Goal: Task Accomplishment & Management: Use online tool/utility

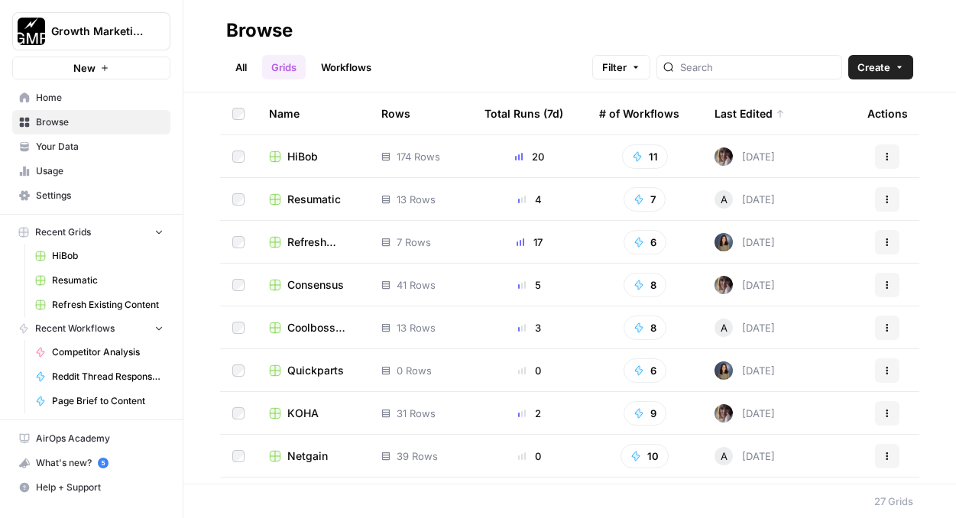
click at [306, 241] on span "Refresh Existing Content" at bounding box center [322, 242] width 70 height 15
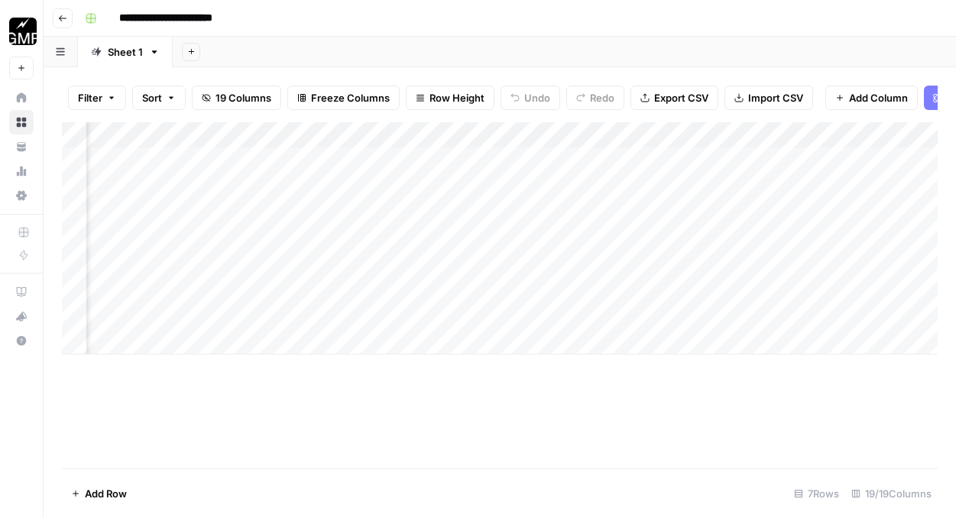
scroll to position [0, 843]
click at [411, 264] on div "Add Column" at bounding box center [500, 238] width 876 height 232
click at [413, 319] on div "Add Column" at bounding box center [500, 238] width 876 height 232
click at [636, 160] on div "Add Column" at bounding box center [500, 238] width 876 height 232
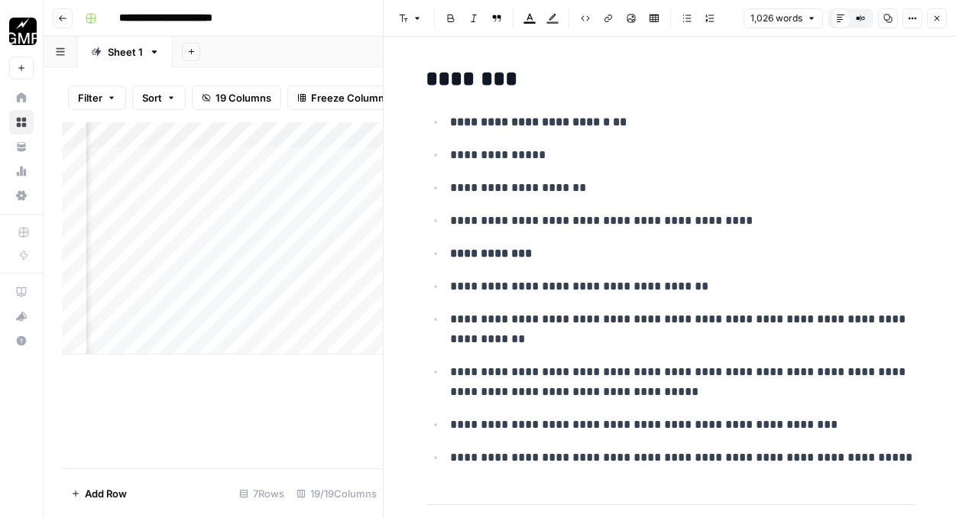
click at [937, 19] on icon "button" at bounding box center [936, 18] width 9 height 9
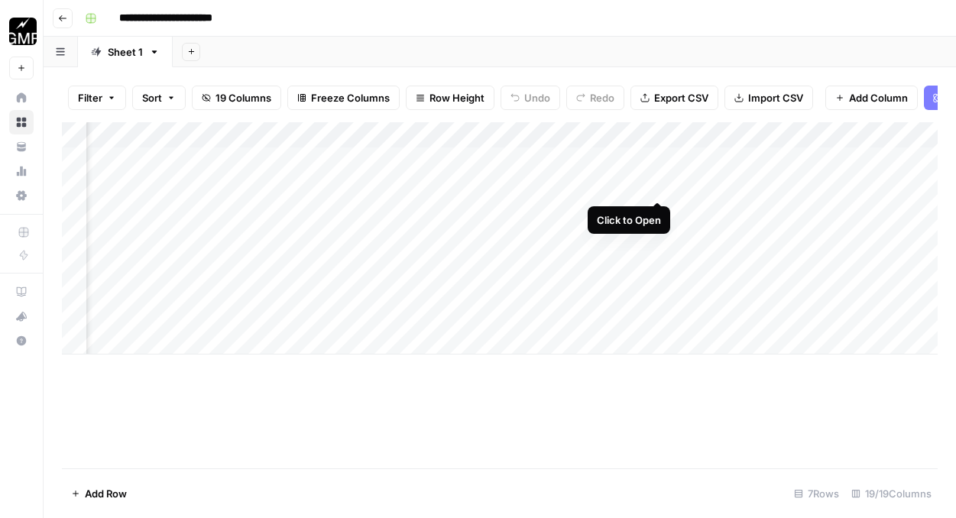
click at [656, 186] on div "Add Column" at bounding box center [500, 238] width 876 height 232
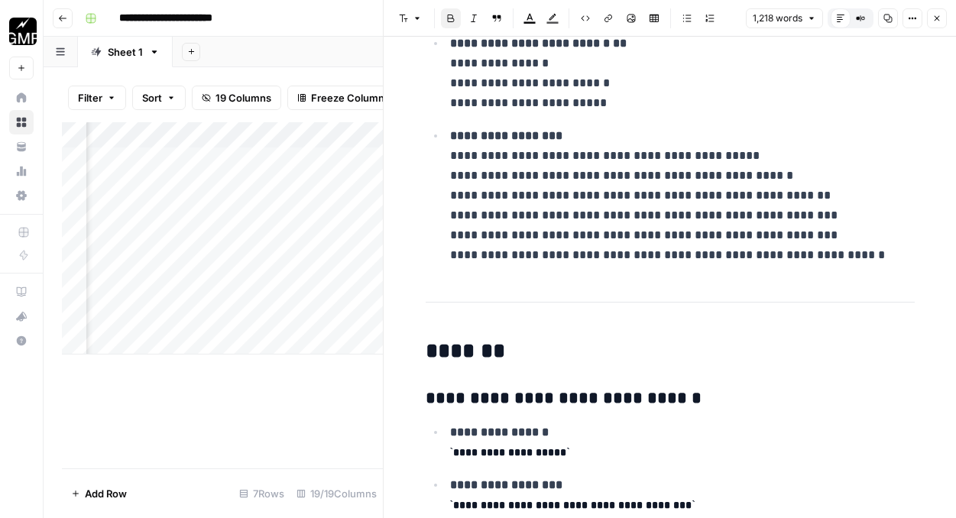
scroll to position [83, 0]
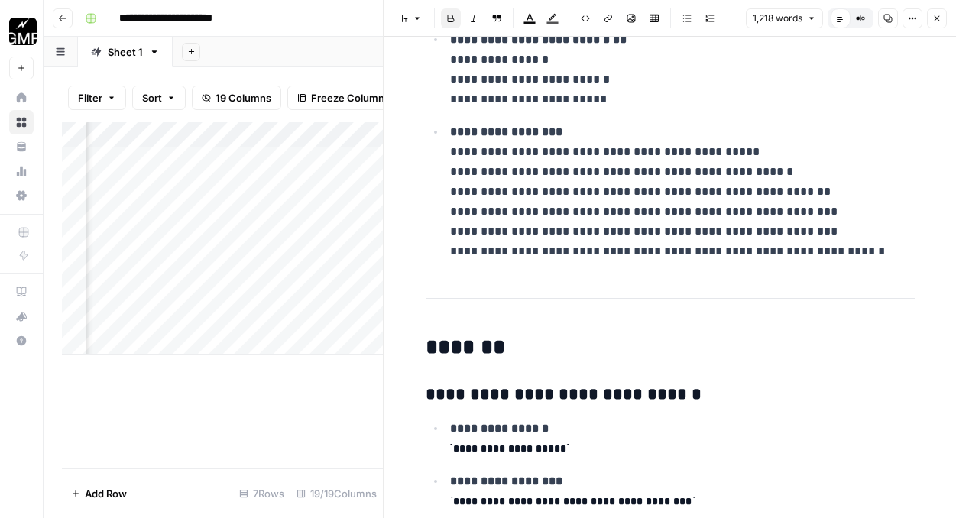
click at [633, 250] on p "**********" at bounding box center [682, 191] width 465 height 139
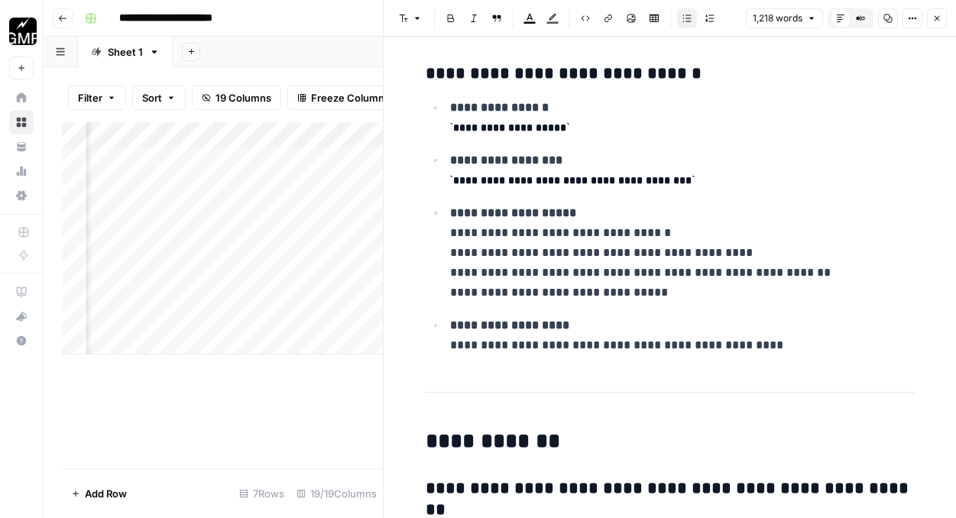
scroll to position [0, 0]
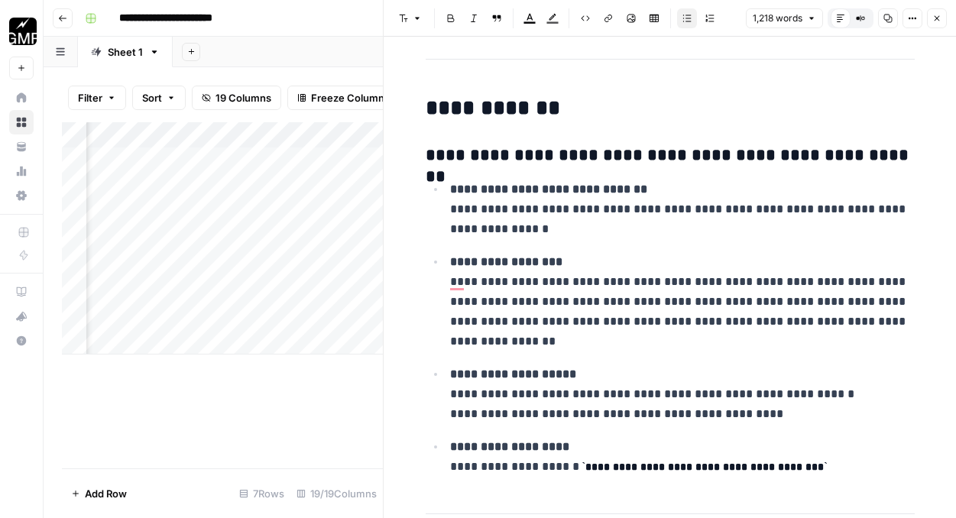
click at [940, 21] on icon "button" at bounding box center [936, 18] width 9 height 9
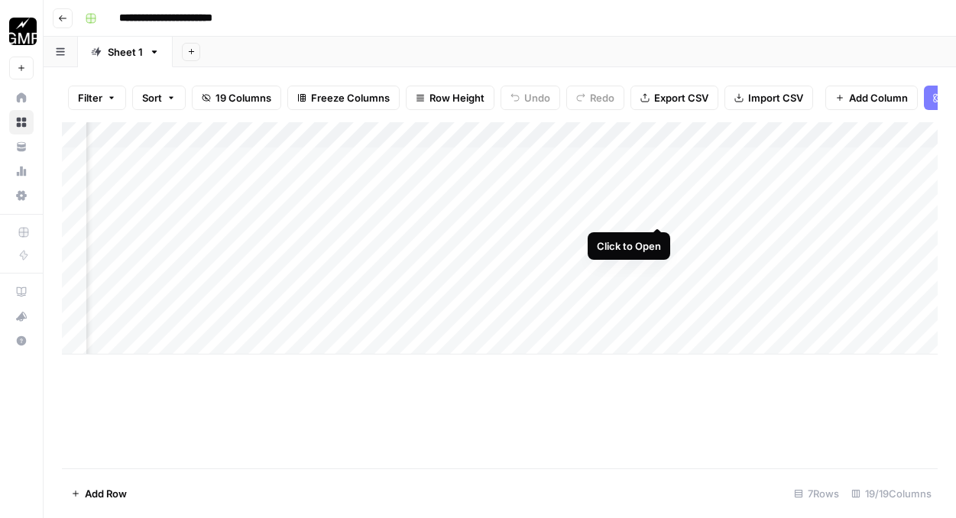
click at [655, 213] on div "Add Column" at bounding box center [500, 238] width 876 height 232
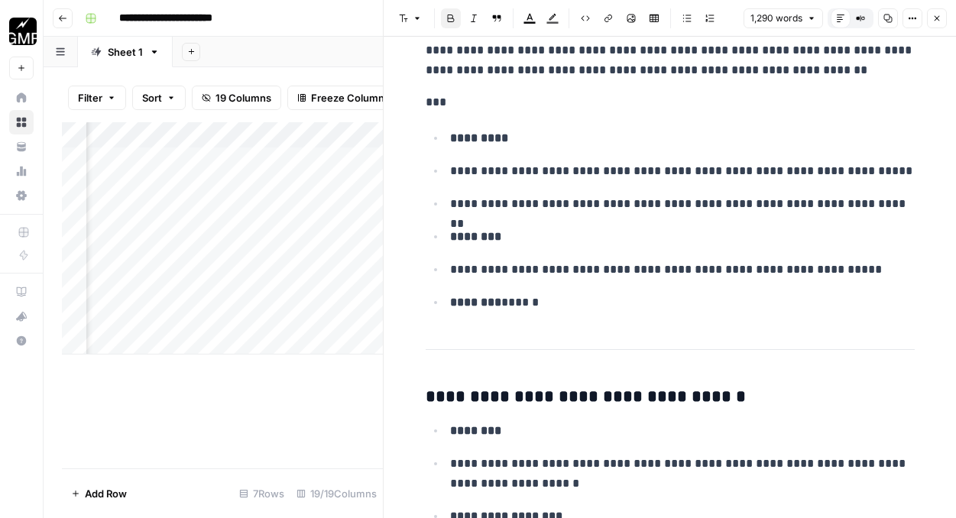
click at [937, 15] on icon "button" at bounding box center [936, 18] width 9 height 9
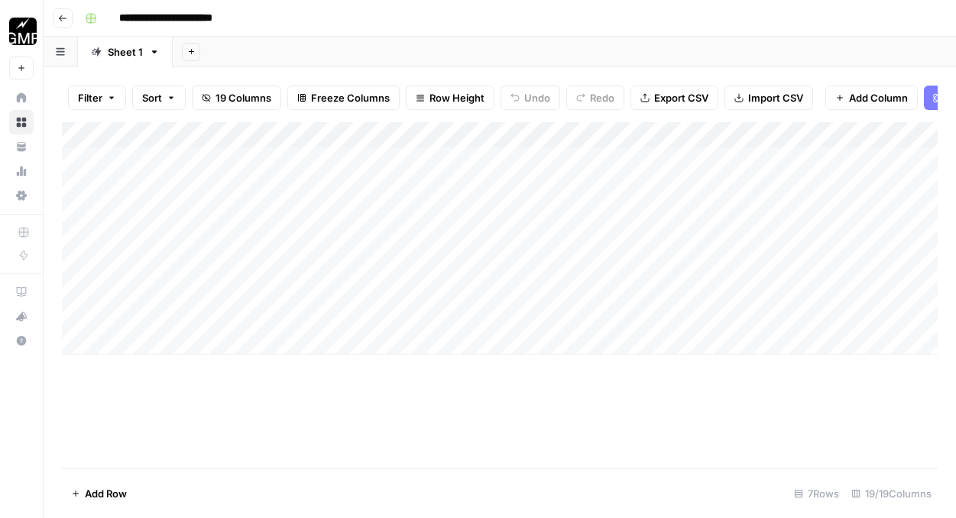
click at [157, 345] on div "Add Column" at bounding box center [500, 238] width 876 height 232
click at [292, 413] on div "Add Column" at bounding box center [500, 295] width 876 height 346
click at [293, 340] on div "Add Column" at bounding box center [500, 251] width 876 height 258
click at [463, 342] on div "Add Column" at bounding box center [500, 251] width 876 height 258
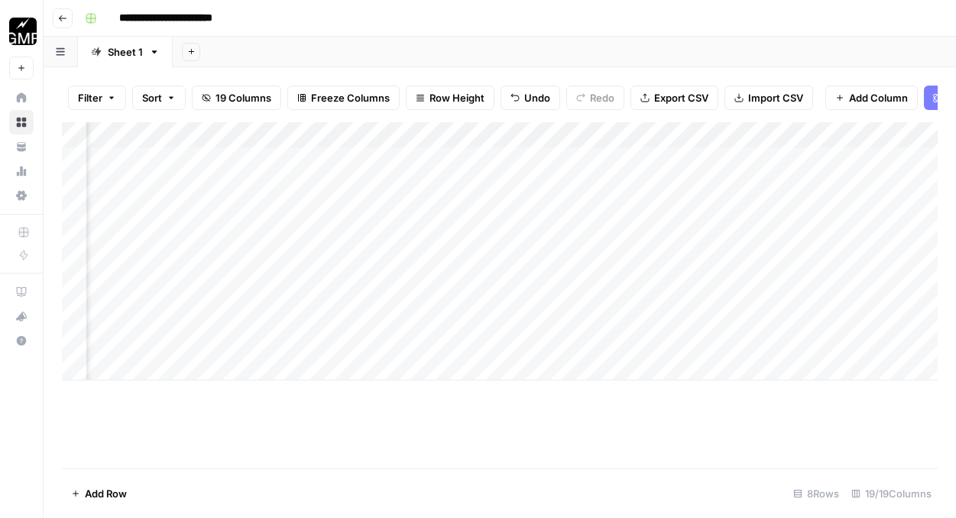
click at [463, 342] on div "Add Column" at bounding box center [500, 251] width 876 height 258
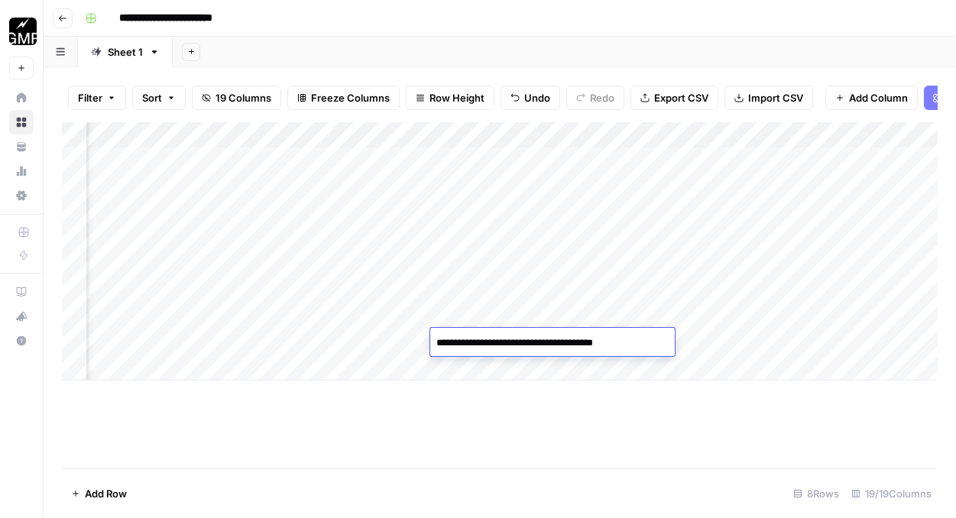
drag, startPoint x: 633, startPoint y: 348, endPoint x: 569, endPoint y: 348, distance: 63.4
click at [569, 348] on textarea "**********" at bounding box center [552, 342] width 244 height 21
type textarea "**********"
click at [587, 405] on div "Add Column" at bounding box center [500, 295] width 876 height 346
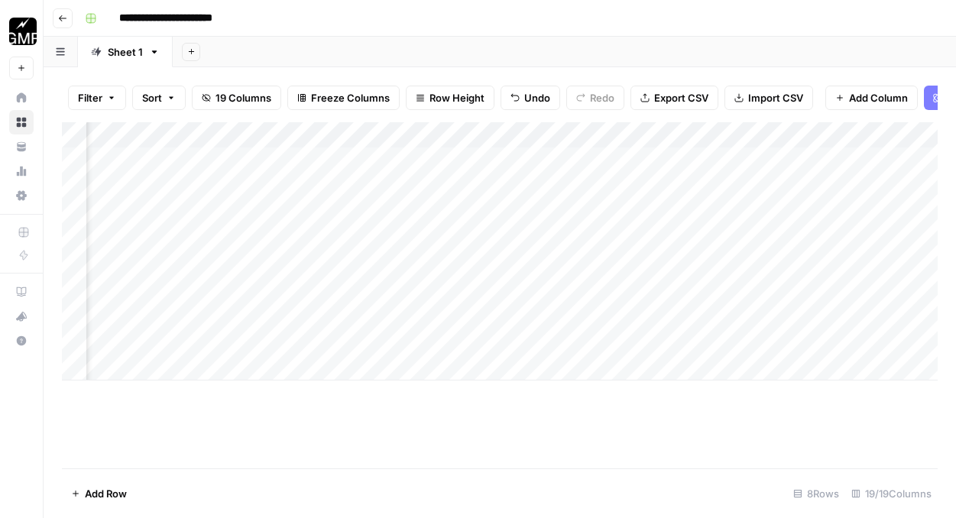
click at [623, 338] on div "Add Column" at bounding box center [500, 251] width 876 height 258
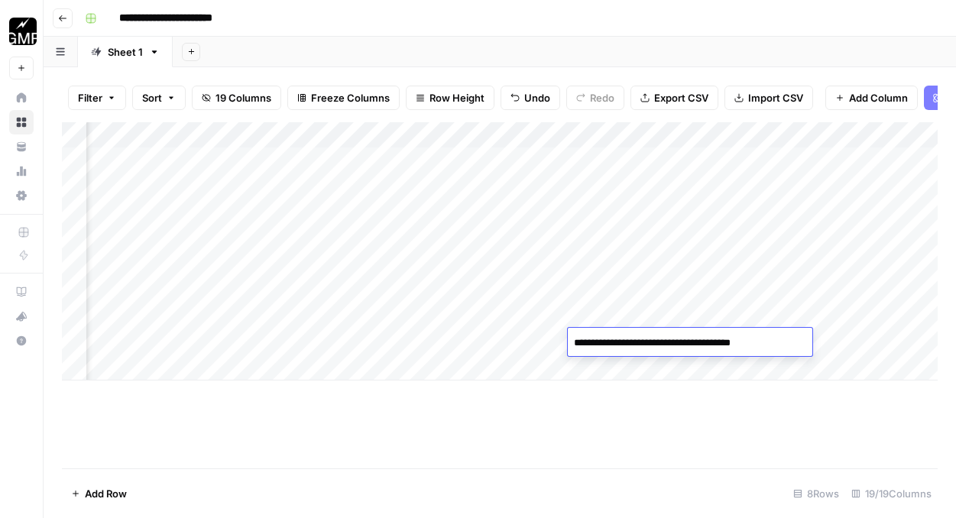
drag, startPoint x: 779, startPoint y: 345, endPoint x: 738, endPoint y: 345, distance: 40.5
click at [738, 345] on textarea "**********" at bounding box center [690, 342] width 244 height 21
type textarea "**********"
click at [705, 417] on div "Add Column" at bounding box center [500, 295] width 876 height 346
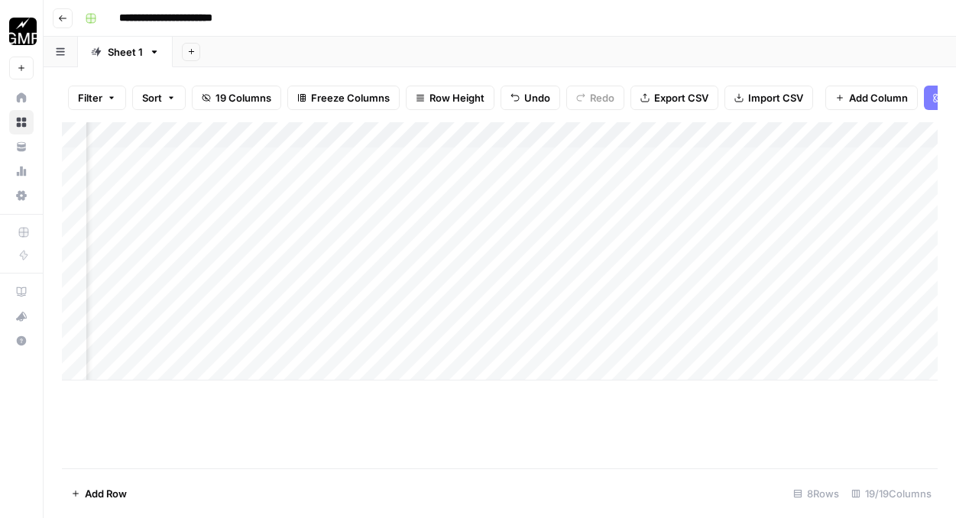
click at [775, 342] on div "Add Column" at bounding box center [500, 251] width 876 height 258
click at [776, 262] on div "Add Column" at bounding box center [500, 251] width 876 height 258
click at [775, 317] on div "Add Column" at bounding box center [500, 251] width 876 height 258
